Goal: Task Accomplishment & Management: Manage account settings

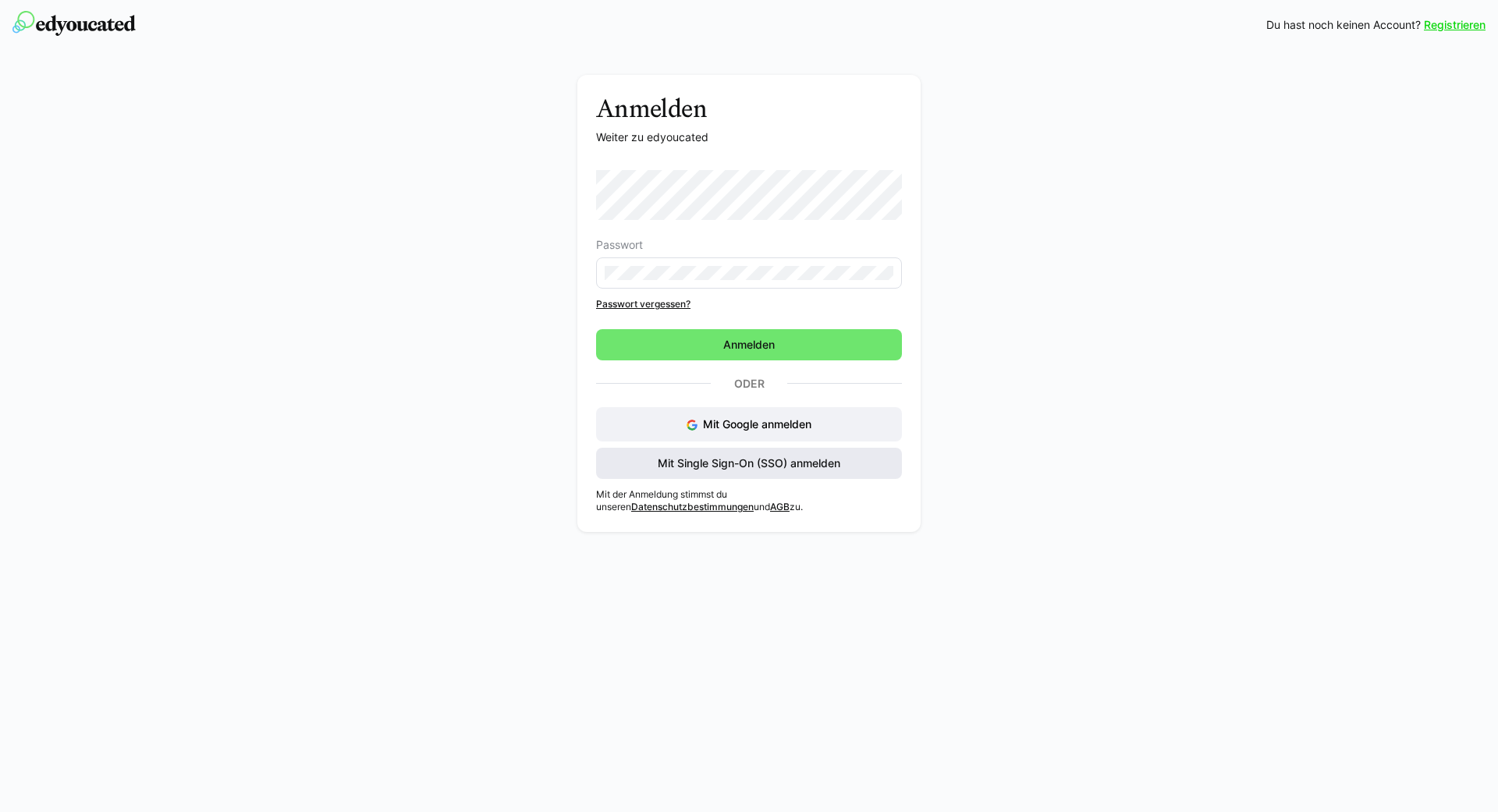
click at [709, 461] on span "Mit Single Sign-On (SSO) anmelden" at bounding box center [749, 463] width 187 height 16
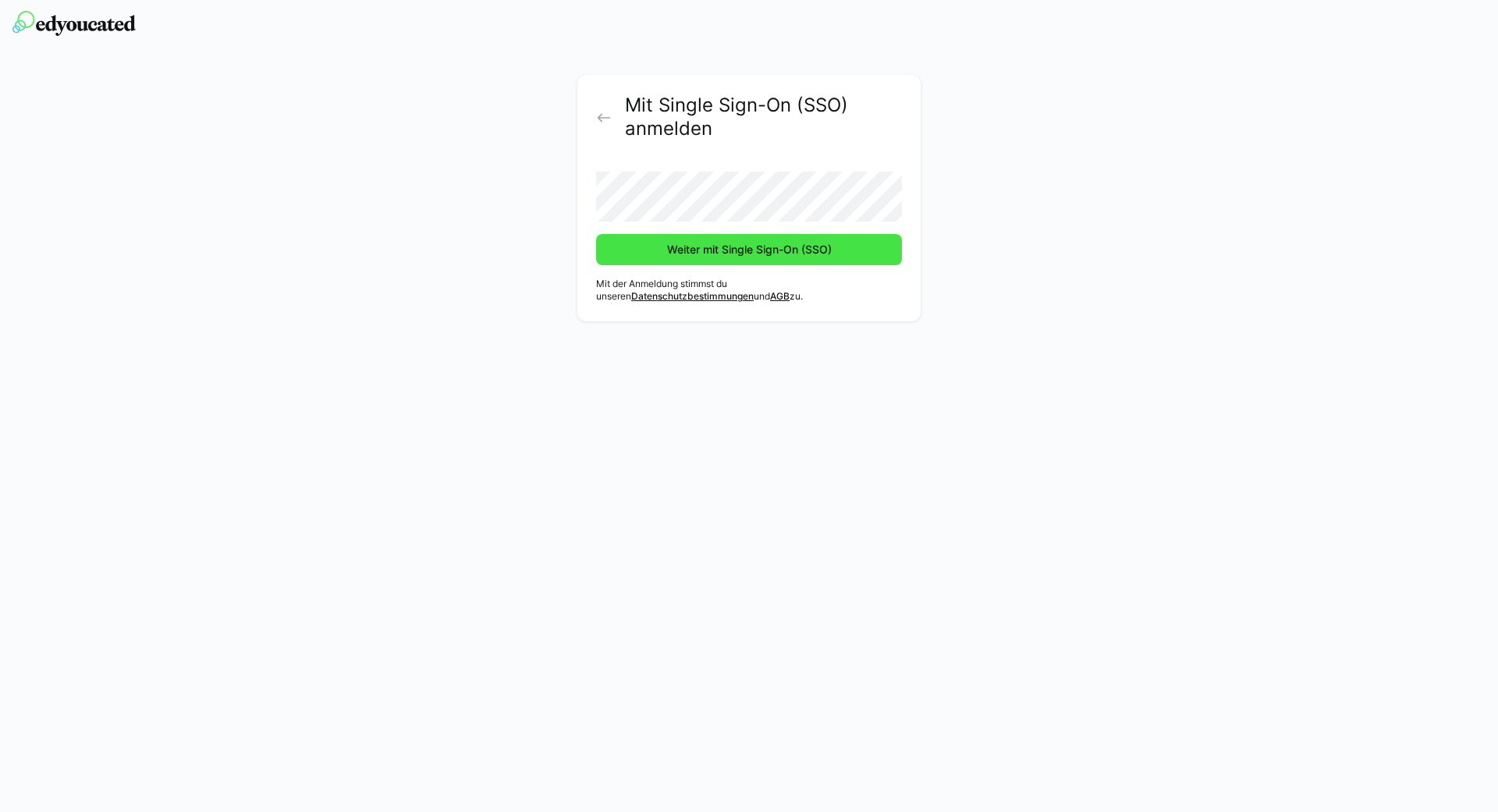
click at [698, 244] on span "Weiter mit Single Sign-On (SSO)" at bounding box center [749, 249] width 169 height 16
click at [596, 234] on button "Weiter mit Single Sign-On (SSO)" at bounding box center [749, 249] width 306 height 31
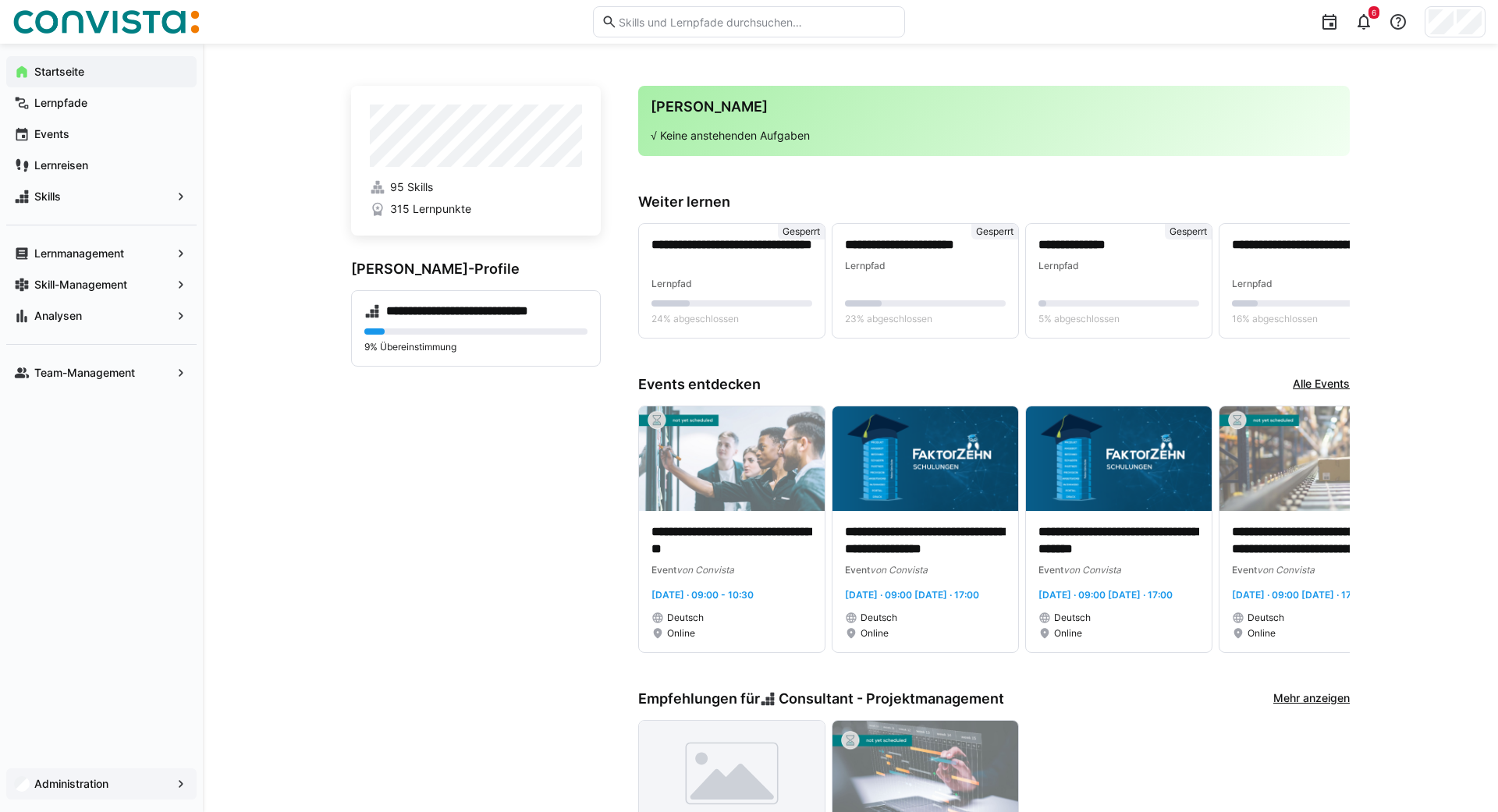
click at [0, 0] on app-navigation-label "Administration" at bounding box center [0, 0] width 0 height 0
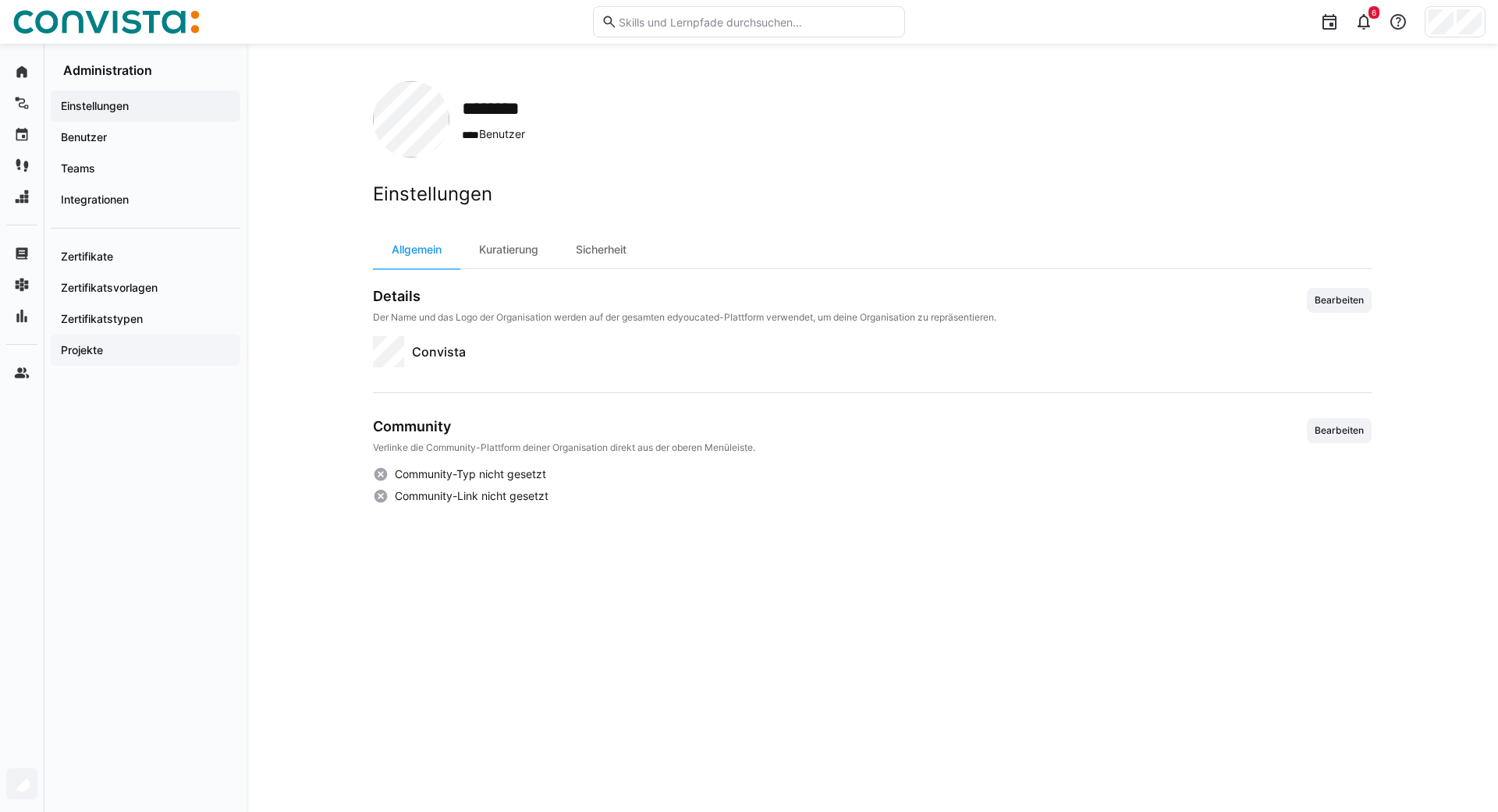
click at [0, 0] on app-navigation-label "Projekte" at bounding box center [0, 0] width 0 height 0
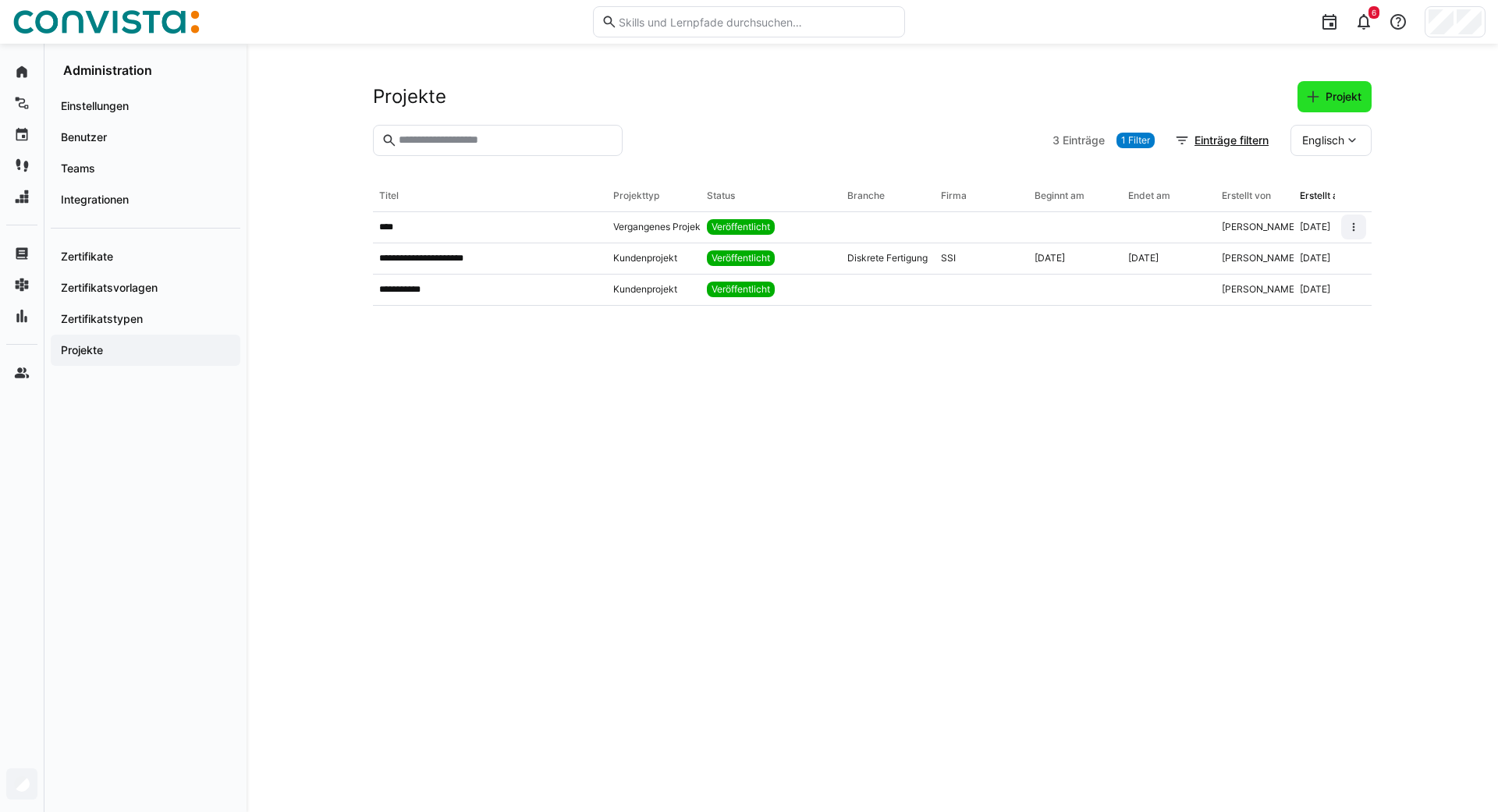
click at [1337, 98] on span "Projekt" at bounding box center [1343, 96] width 40 height 16
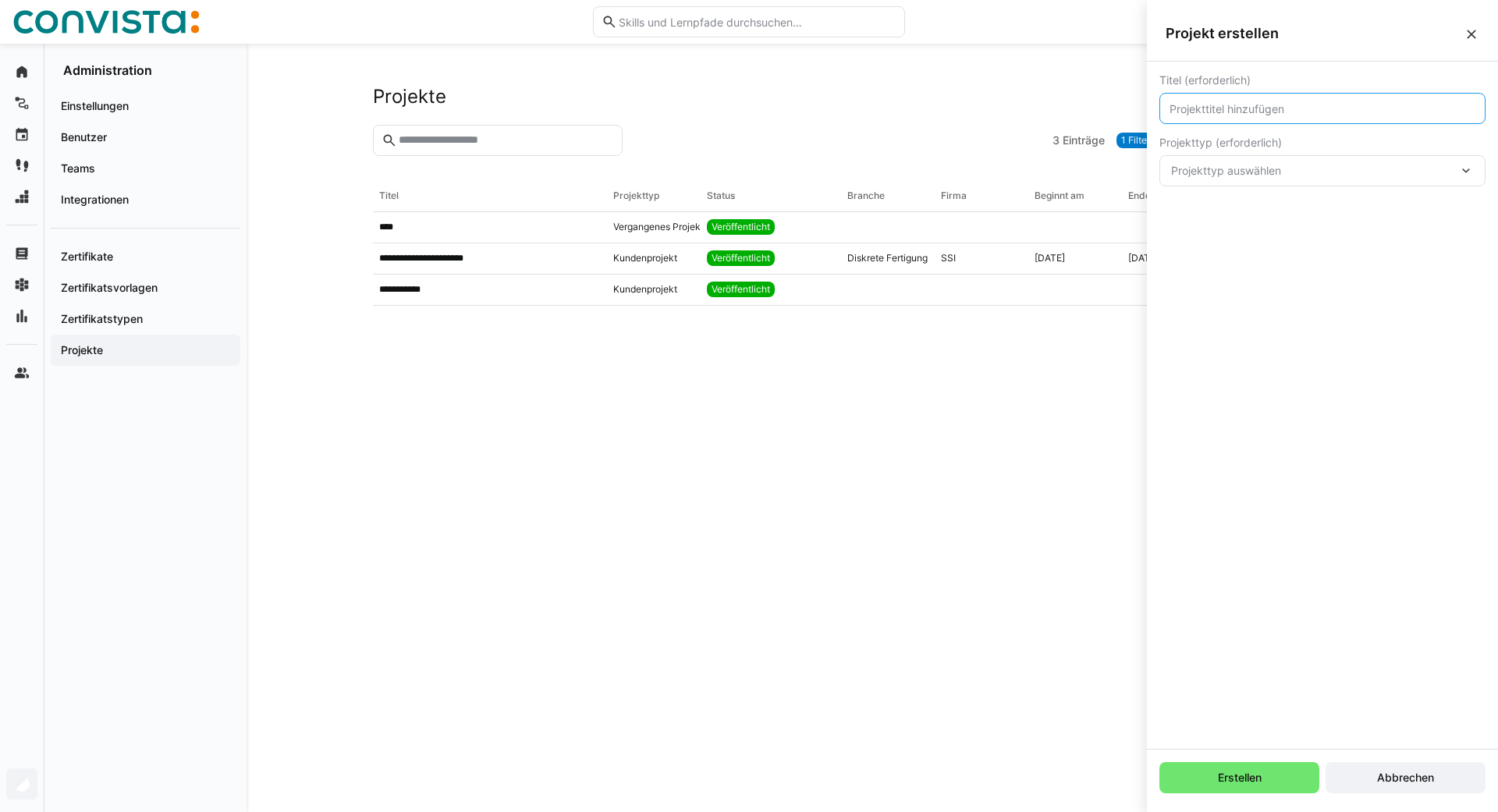
click at [1250, 106] on input "text" at bounding box center [1322, 108] width 309 height 14
type input "Test HEP"
click at [1262, 171] on span "Projekttyp auswählen" at bounding box center [1314, 170] width 287 height 16
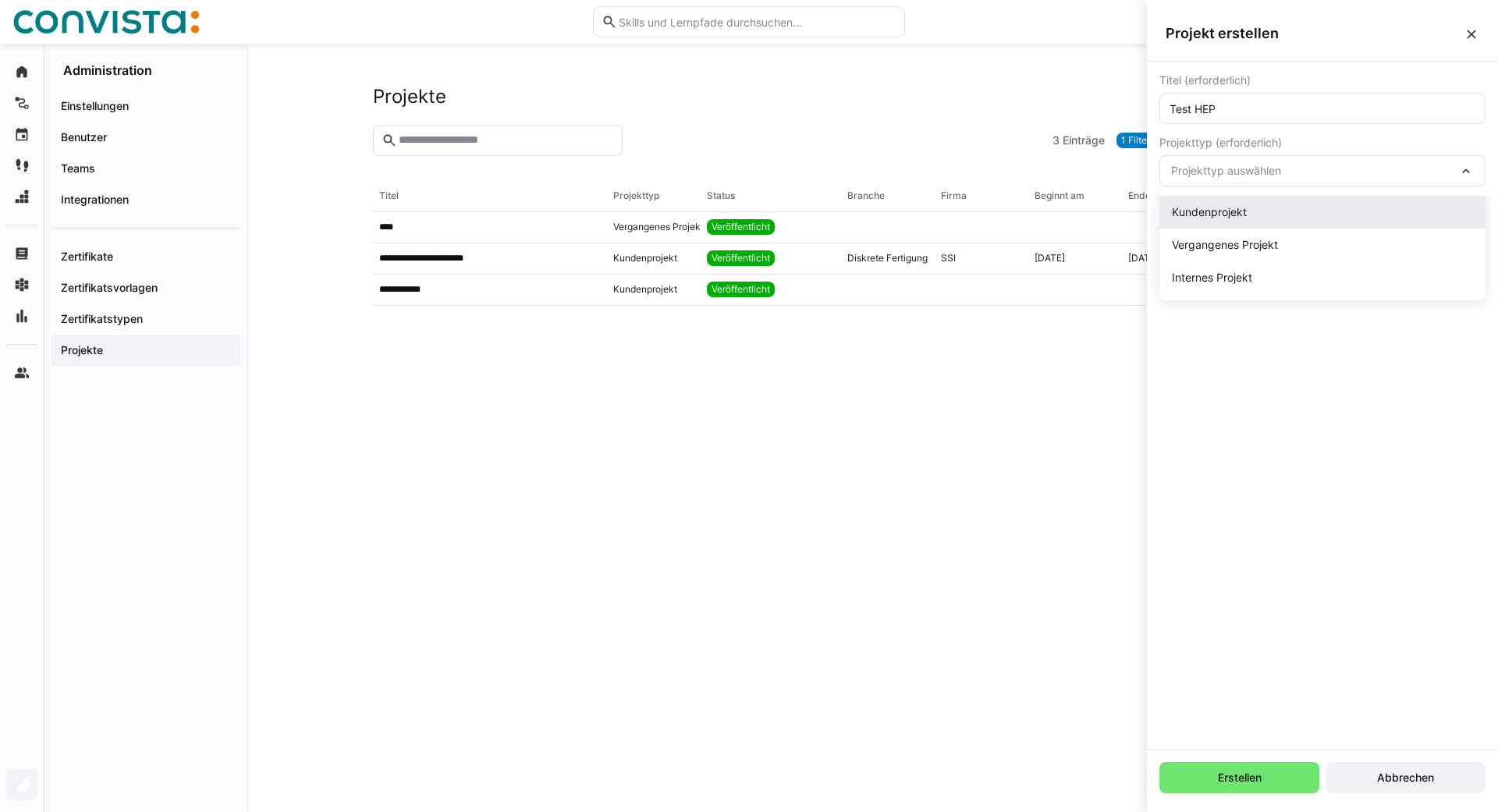
click at [1206, 211] on span "Kundenprojekt" at bounding box center [1209, 212] width 75 height 16
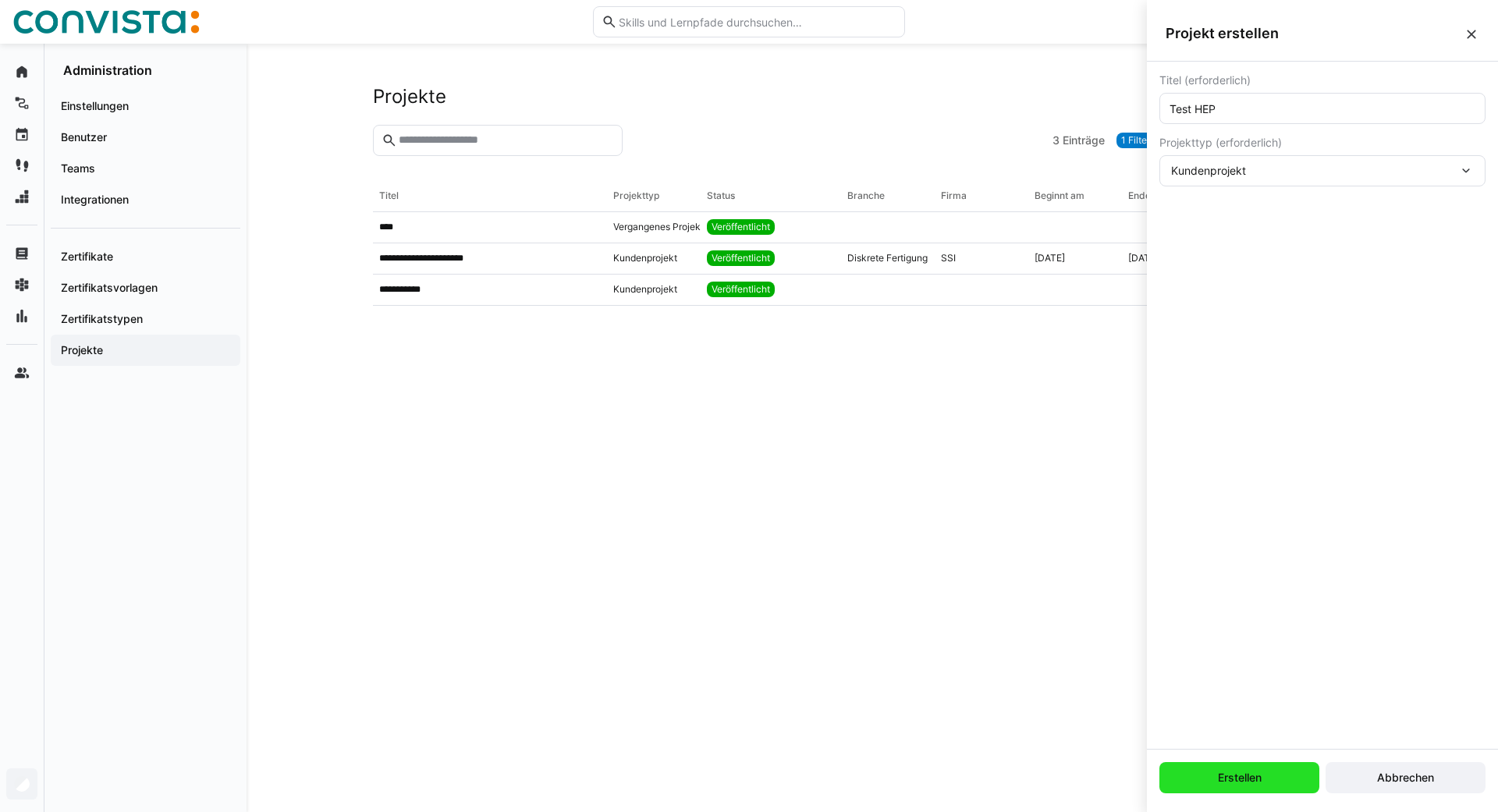
click at [1225, 772] on span "Erstellen" at bounding box center [1240, 777] width 49 height 16
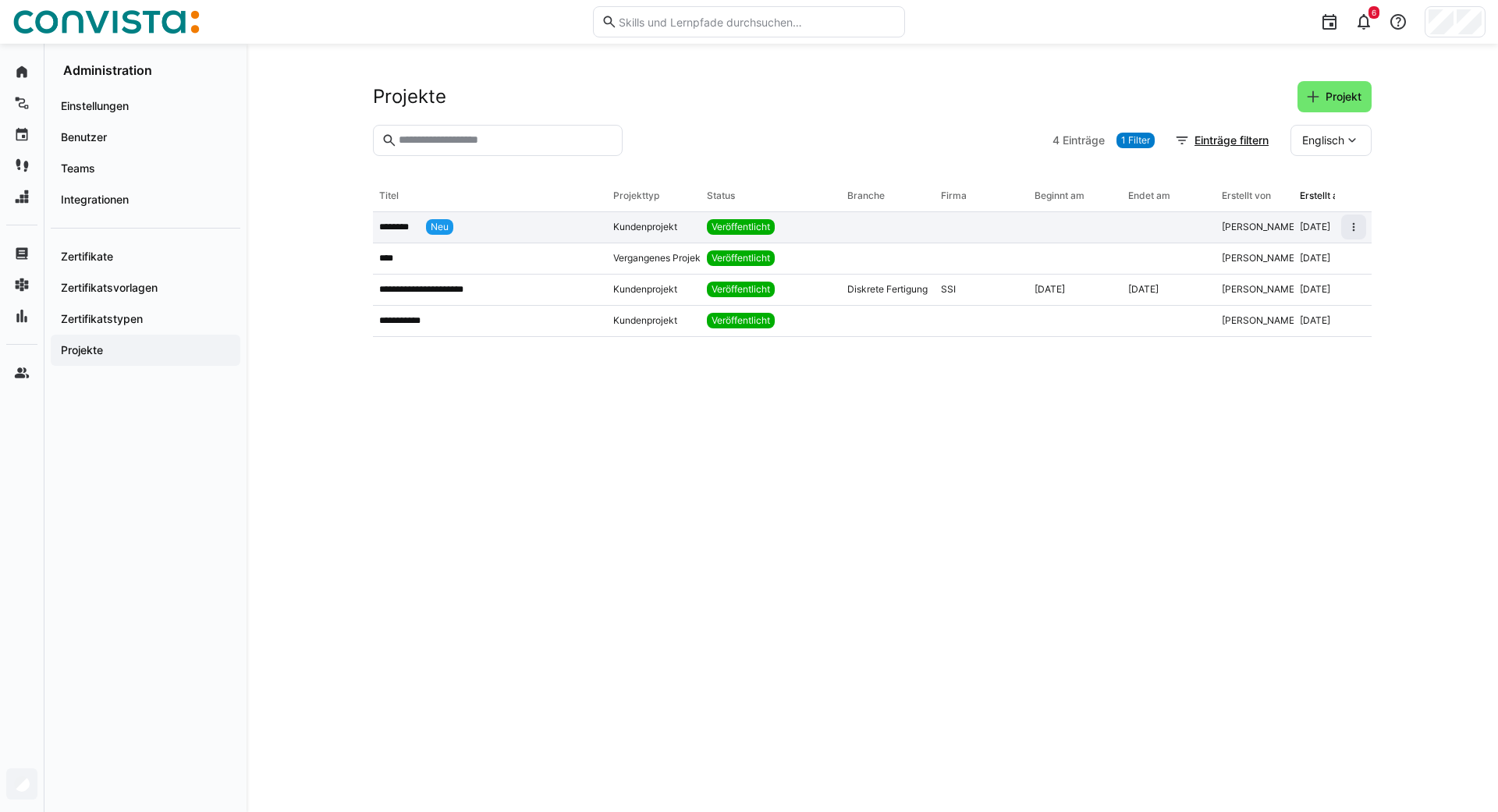
click at [399, 225] on p "********" at bounding box center [399, 226] width 40 height 12
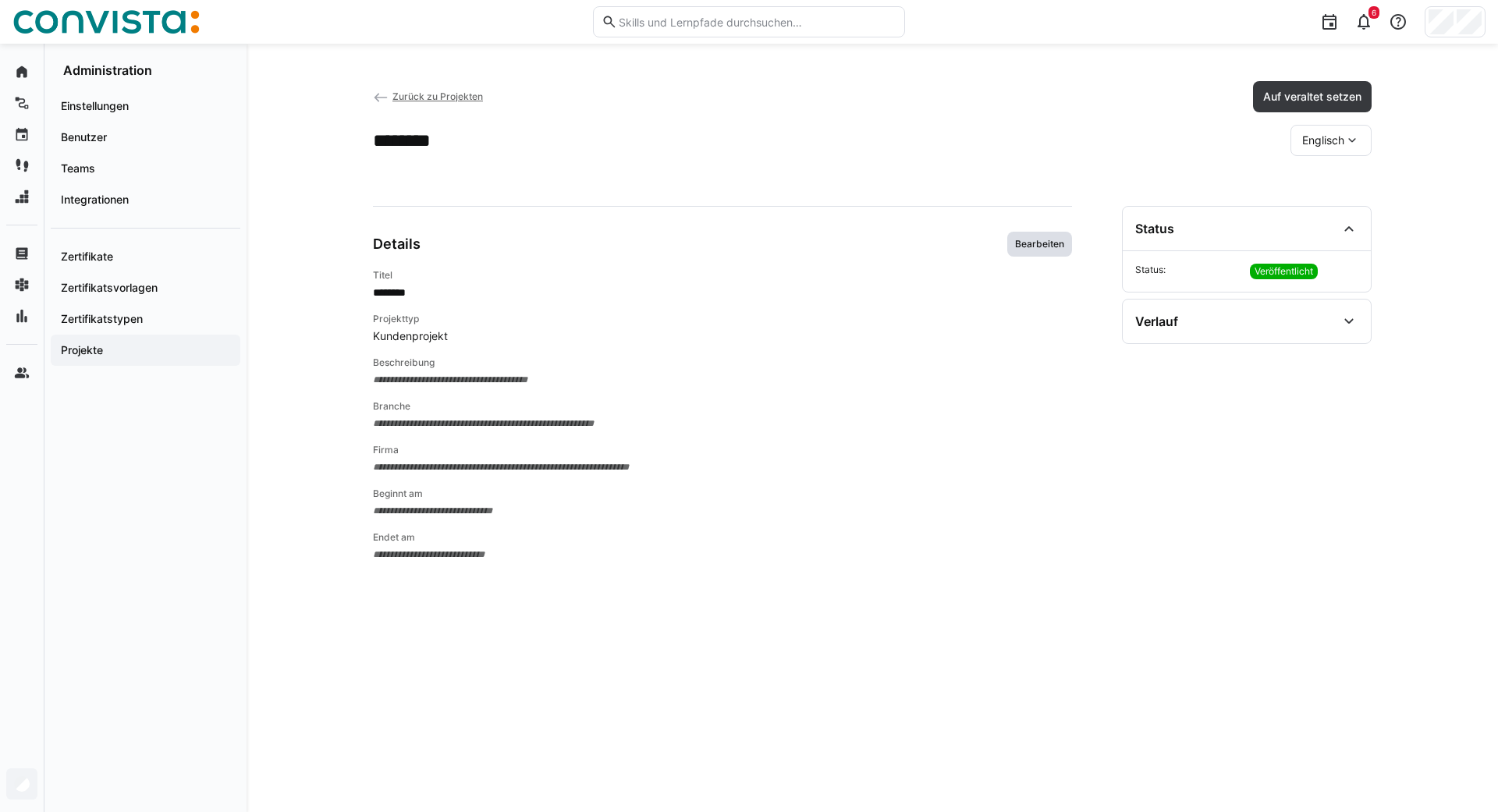
click at [1049, 247] on span "Bearbeiten" at bounding box center [1040, 244] width 52 height 12
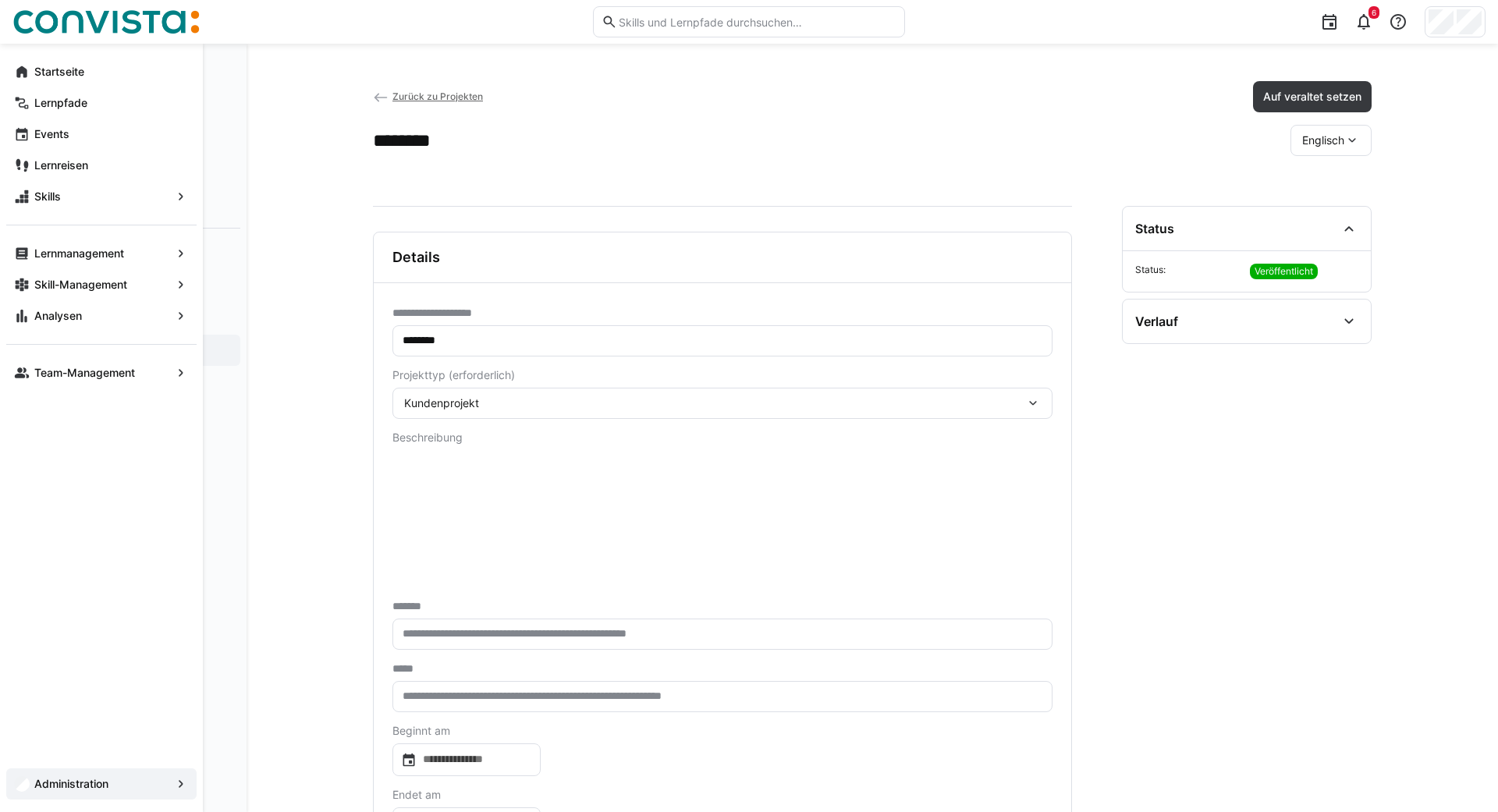
click at [0, 0] on app-navigation-label "Administration" at bounding box center [0, 0] width 0 height 0
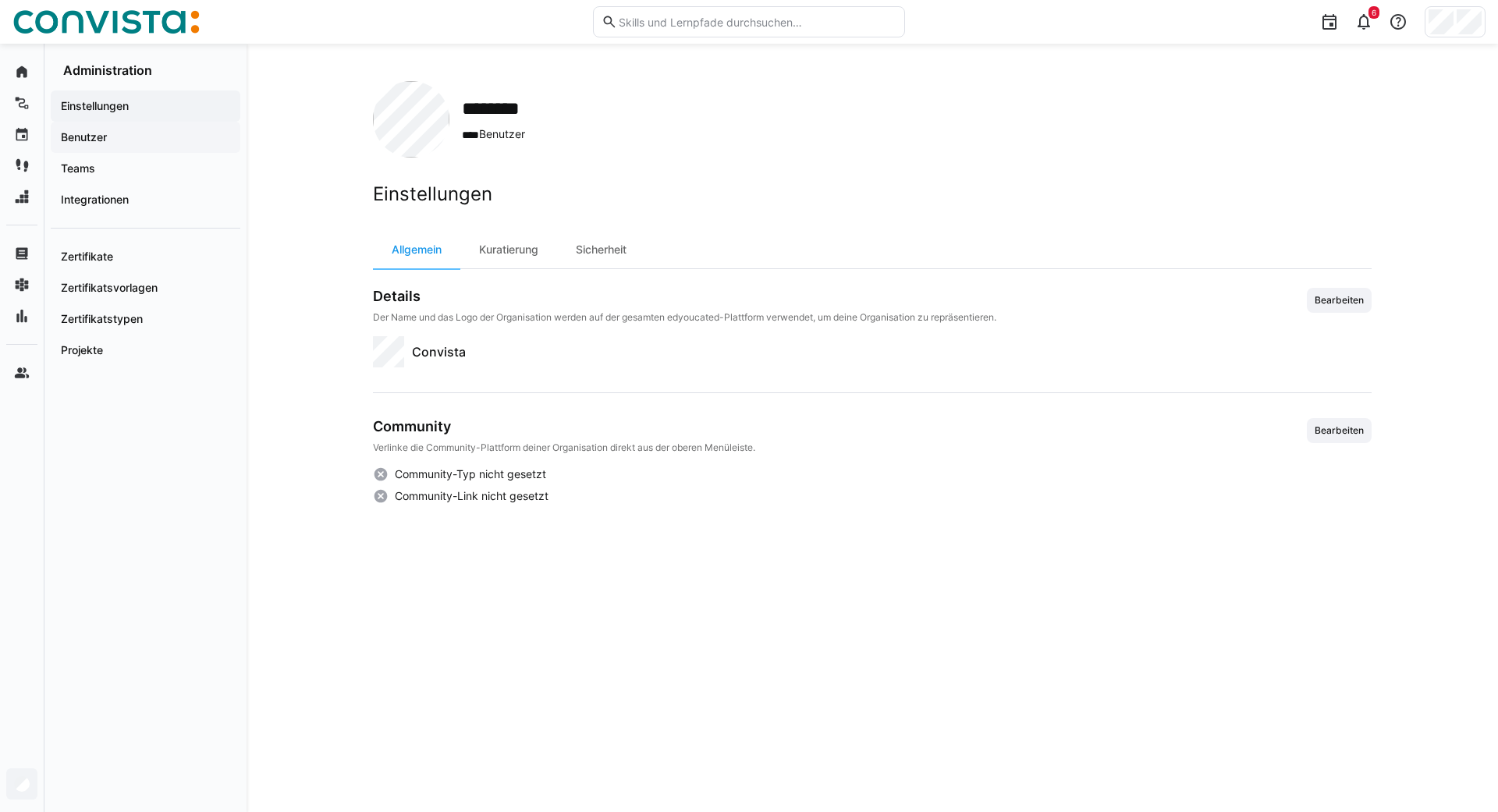
click at [0, 0] on app-navigation-label "Benutzer" at bounding box center [0, 0] width 0 height 0
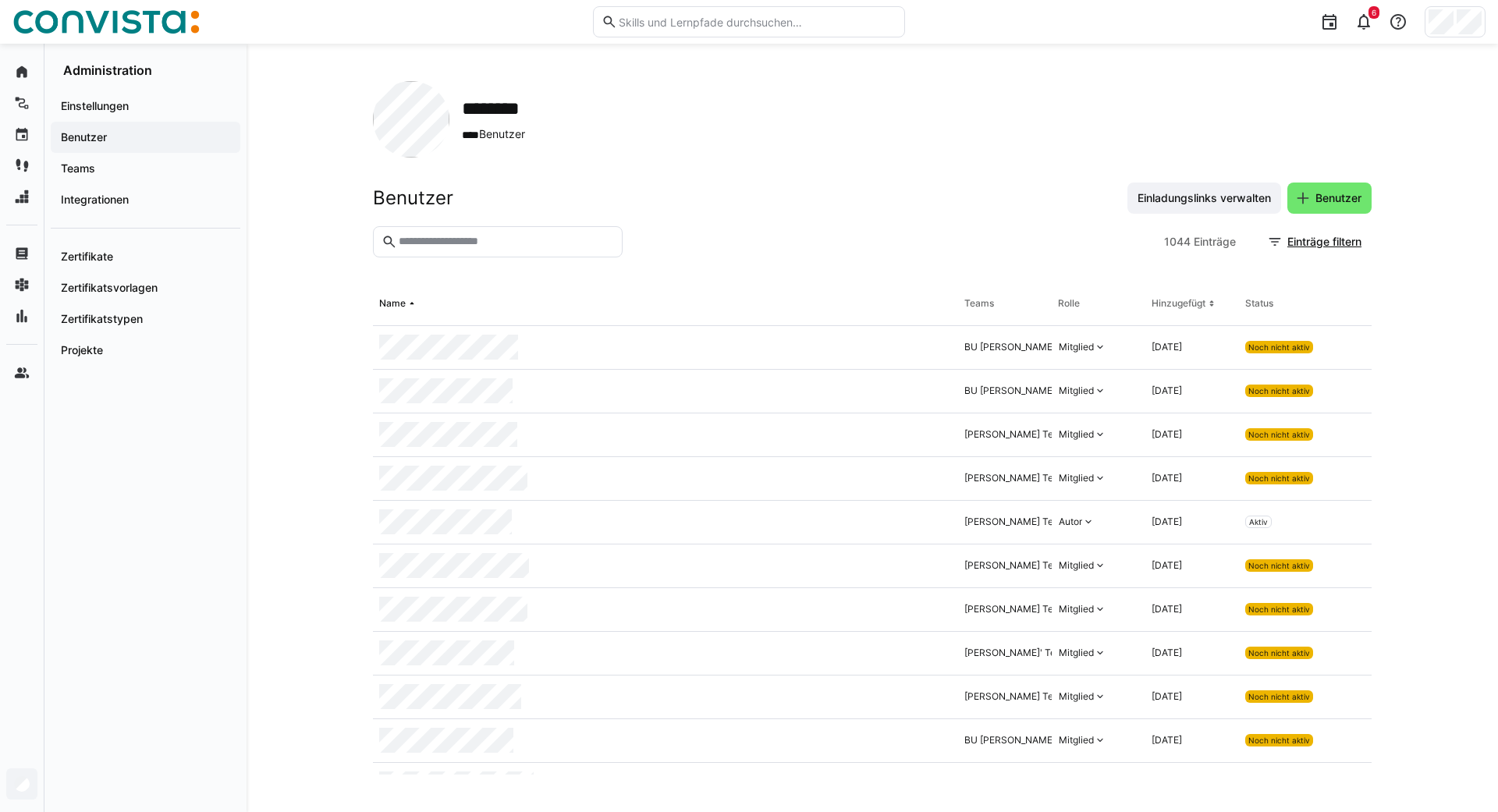
click at [467, 240] on input "text" at bounding box center [506, 241] width 217 height 14
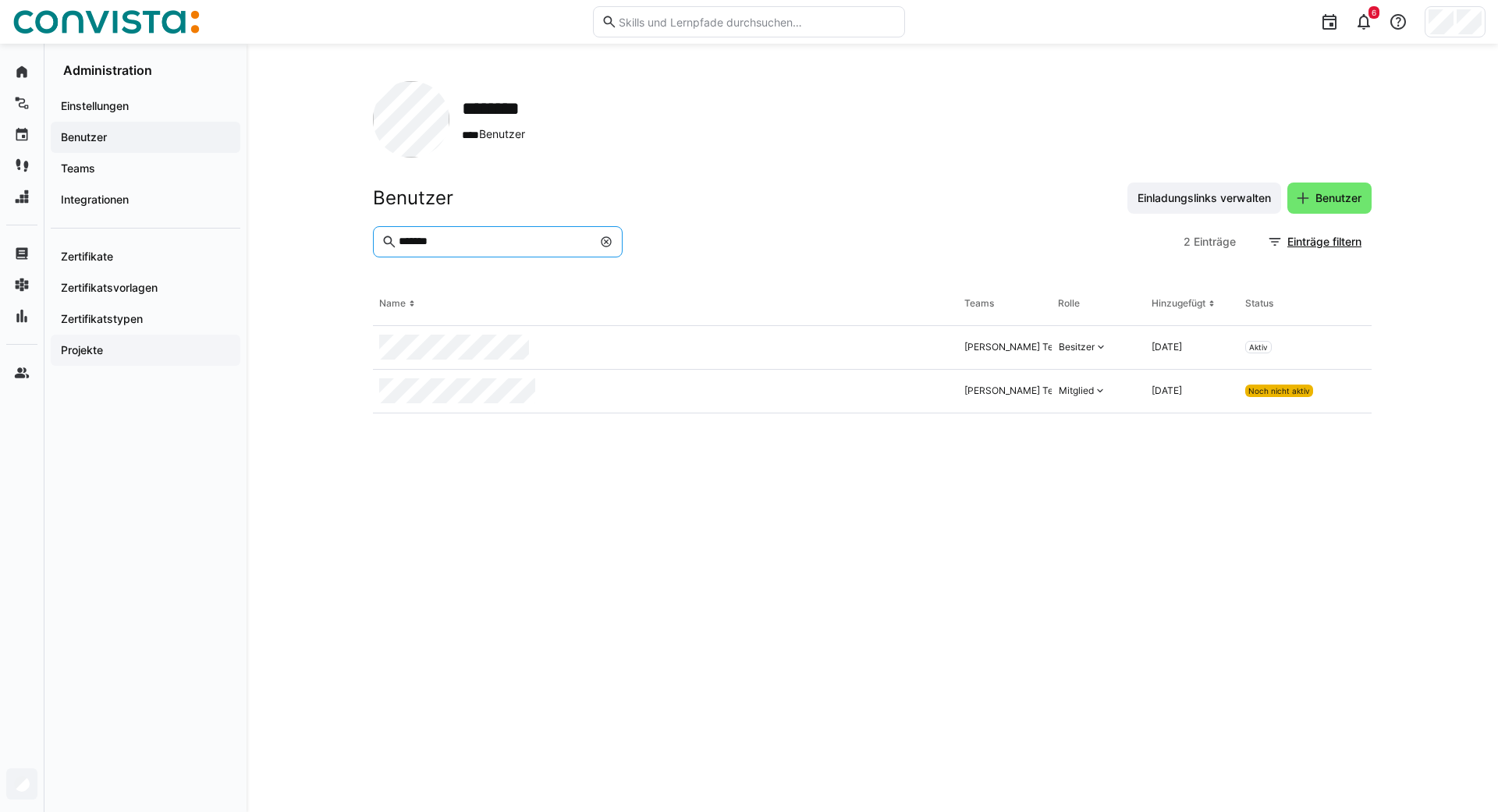
type input "*******"
click at [0, 0] on app-navigation-label "Projekte" at bounding box center [0, 0] width 0 height 0
